Goal: Find specific page/section: Find specific page/section

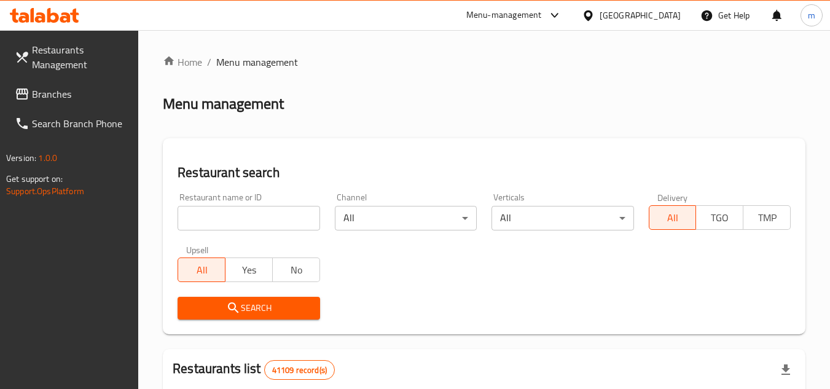
click at [83, 92] on span "Branches" at bounding box center [80, 94] width 97 height 15
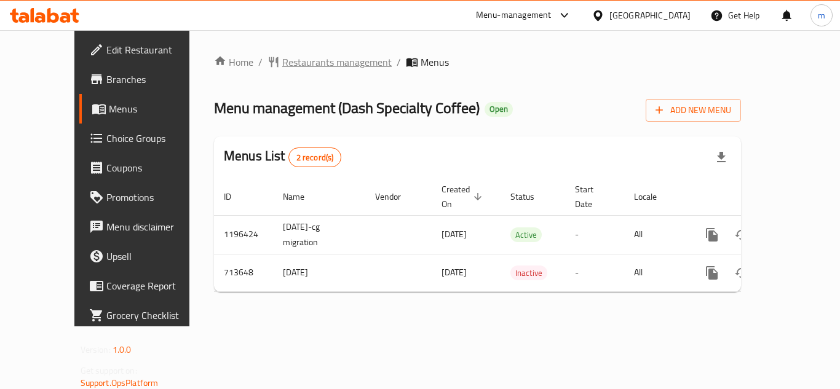
click at [282, 67] on span "Restaurants management" at bounding box center [336, 62] width 109 height 15
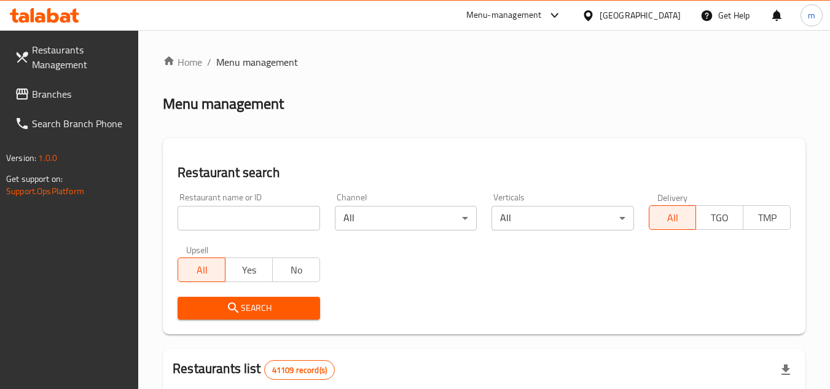
click at [195, 216] on input "search" at bounding box center [249, 218] width 142 height 25
paste input "645339"
type input "645339"
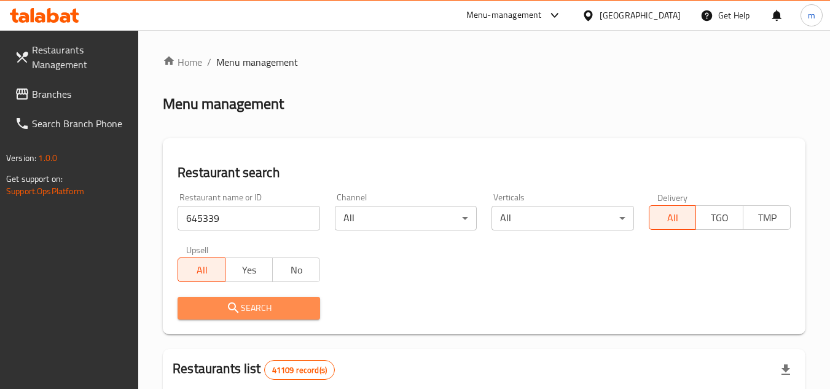
click at [197, 310] on span "Search" at bounding box center [248, 308] width 122 height 15
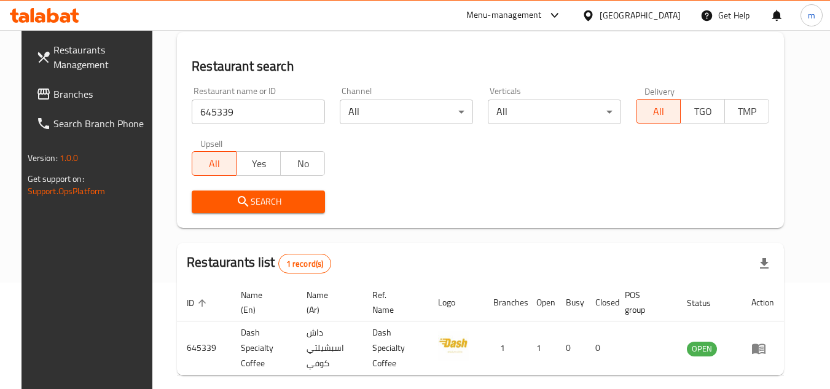
scroll to position [159, 0]
